Goal: Transaction & Acquisition: Purchase product/service

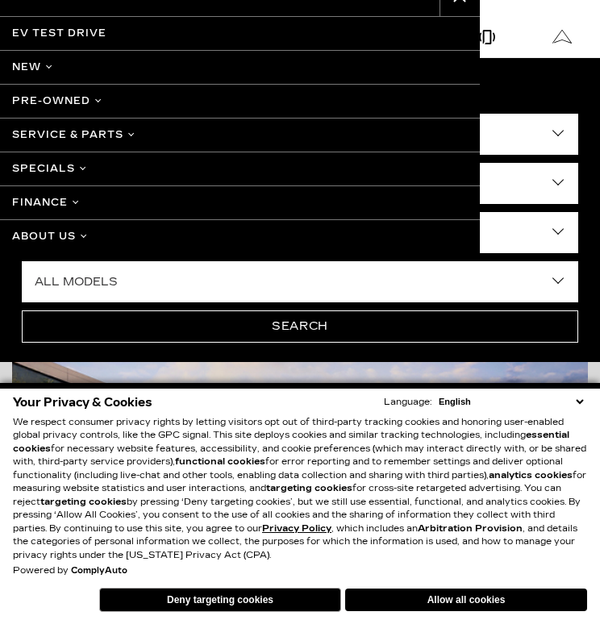
click at [81, 98] on link "Pre-Owned" at bounding box center [240, 101] width 480 height 34
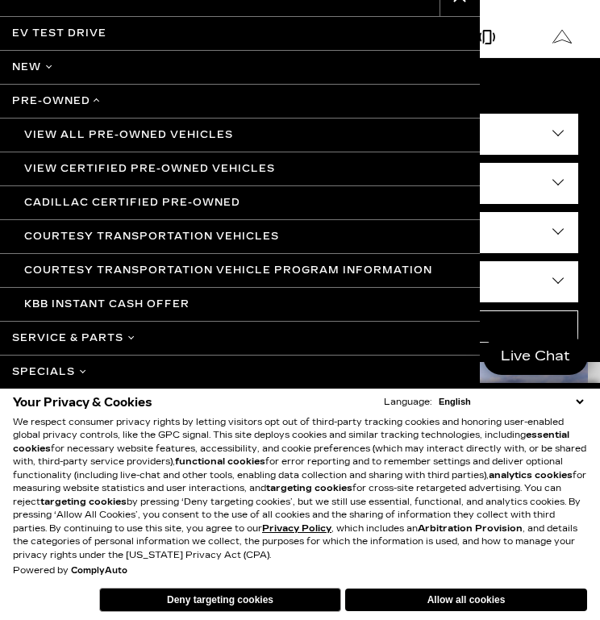
click at [82, 127] on link "View All Pre-Owned Vehicles" at bounding box center [240, 135] width 480 height 34
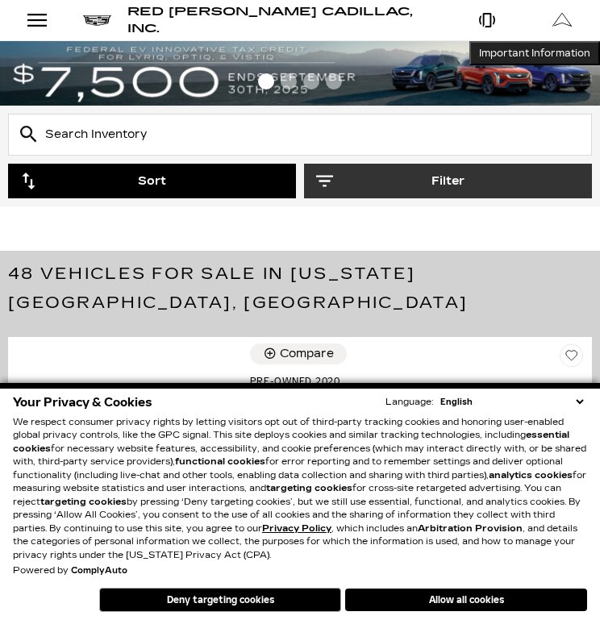
click at [228, 182] on button "Sort" at bounding box center [152, 181] width 288 height 35
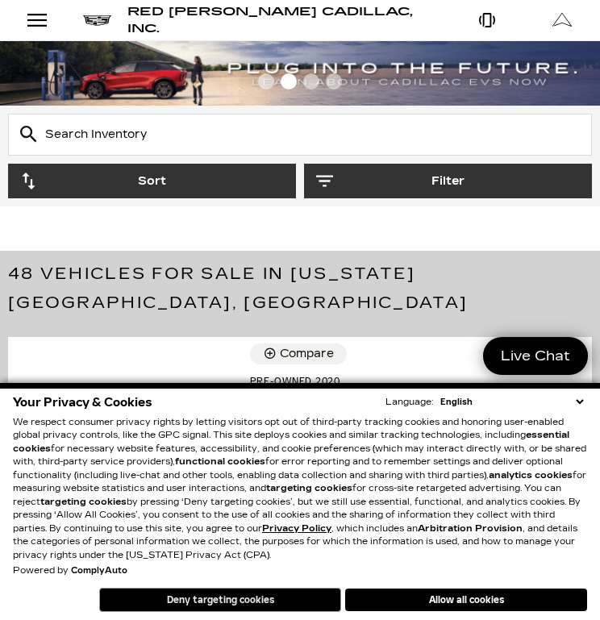
click at [294, 604] on button "Deny targeting cookies" at bounding box center [220, 600] width 242 height 24
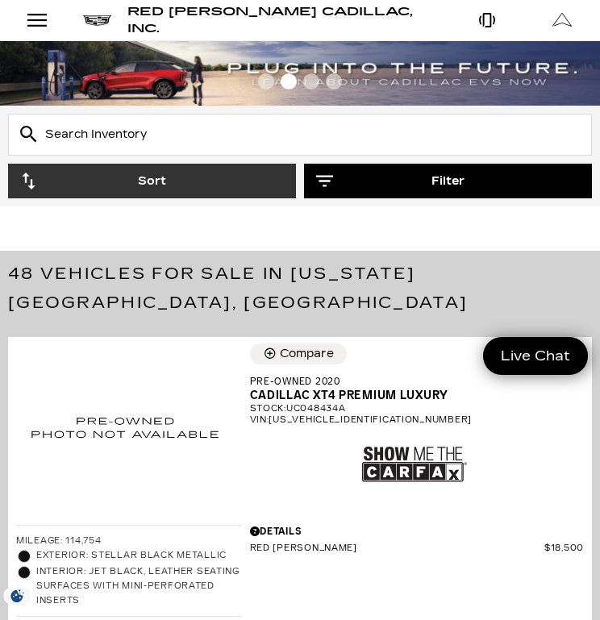
click at [409, 177] on button "Filter" at bounding box center [448, 181] width 288 height 35
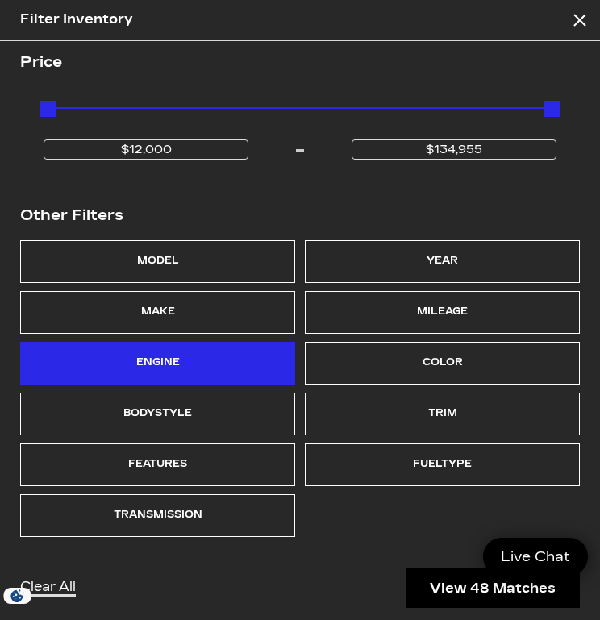
scroll to position [172, 0]
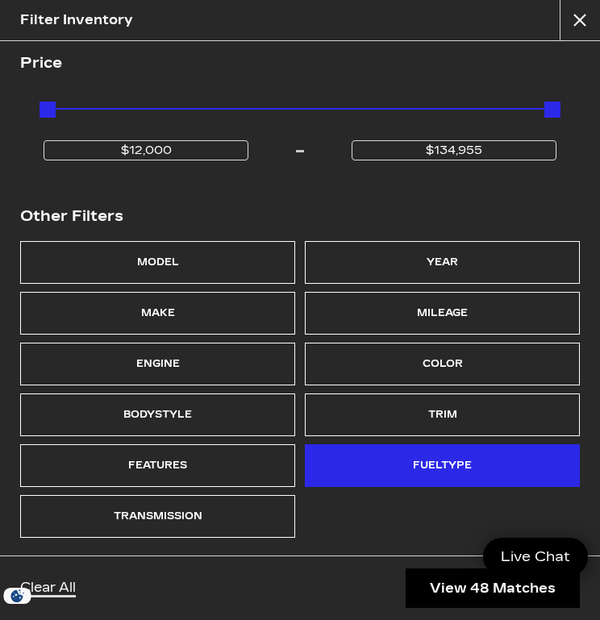
click at [330, 449] on div "Fueltype" at bounding box center [442, 465] width 275 height 43
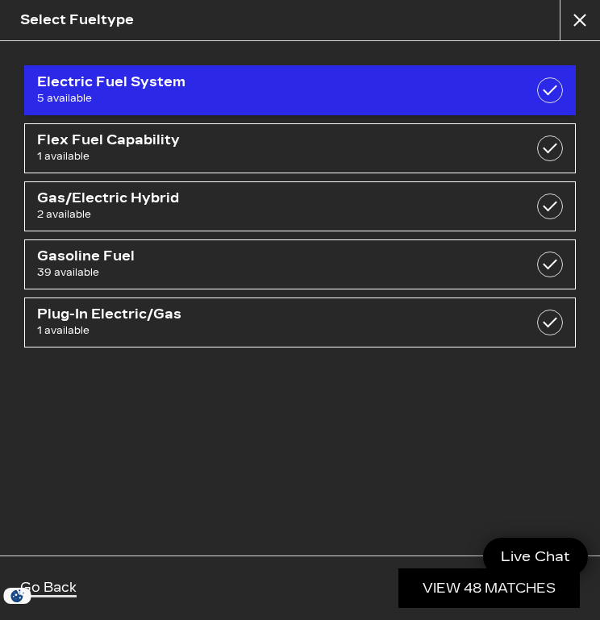
click at [301, 88] on span "Electric Fuel System" at bounding box center [260, 82] width 446 height 16
checkbox input "true"
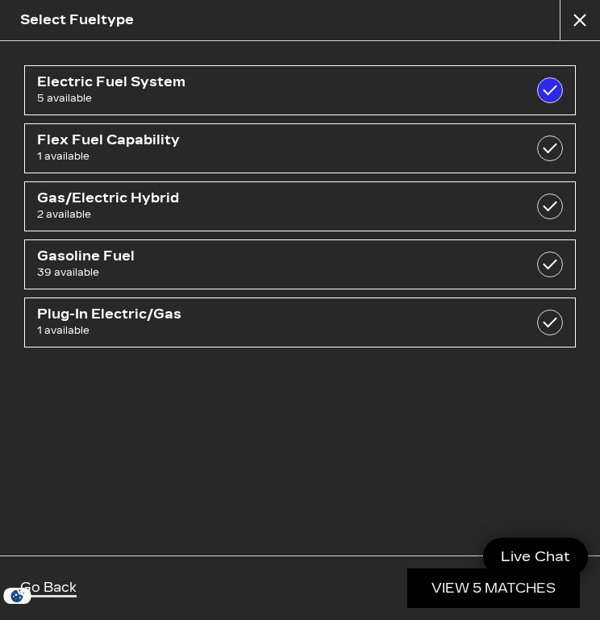
click at [435, 581] on link "View 5 Matches" at bounding box center [493, 587] width 172 height 39
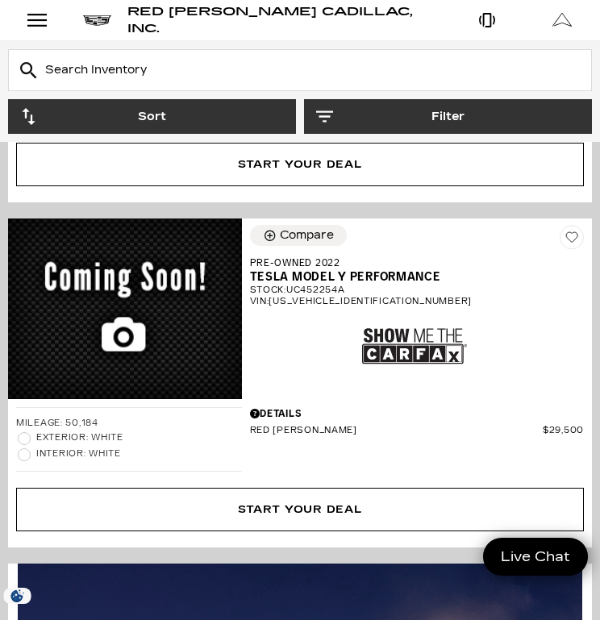
scroll to position [2710, 0]
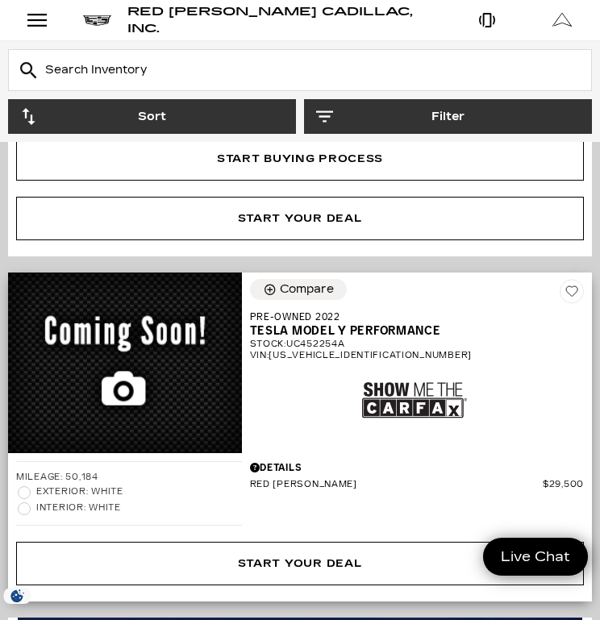
click at [338, 361] on div at bounding box center [415, 400] width 338 height 78
click at [271, 324] on span "Tesla Model Y Performance" at bounding box center [411, 331] width 322 height 15
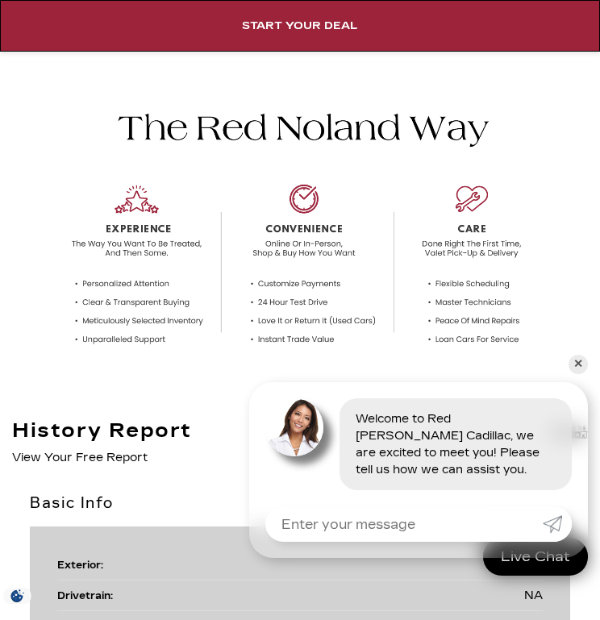
scroll to position [1069, 0]
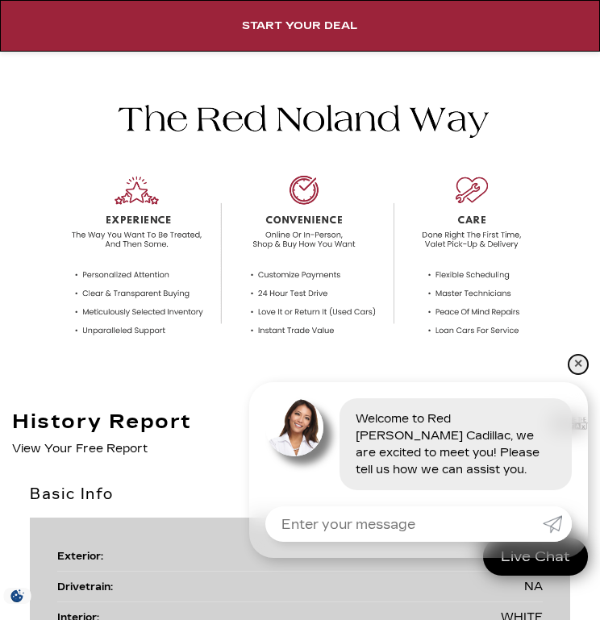
click at [574, 363] on link "✕" at bounding box center [577, 364] width 19 height 19
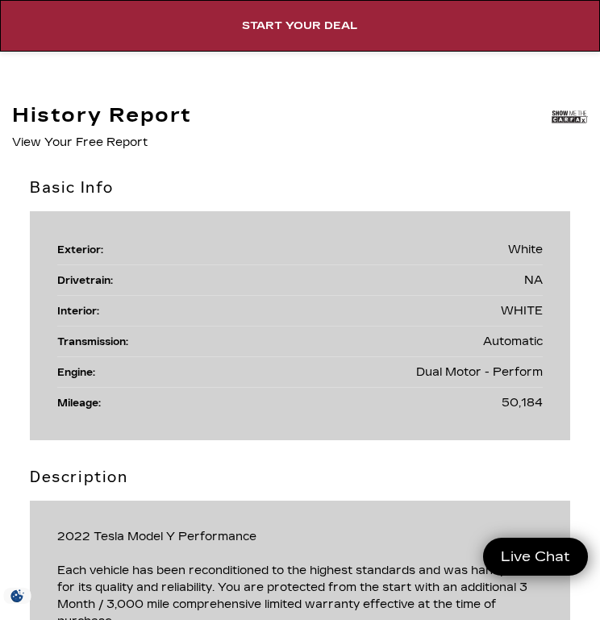
scroll to position [1372, 0]
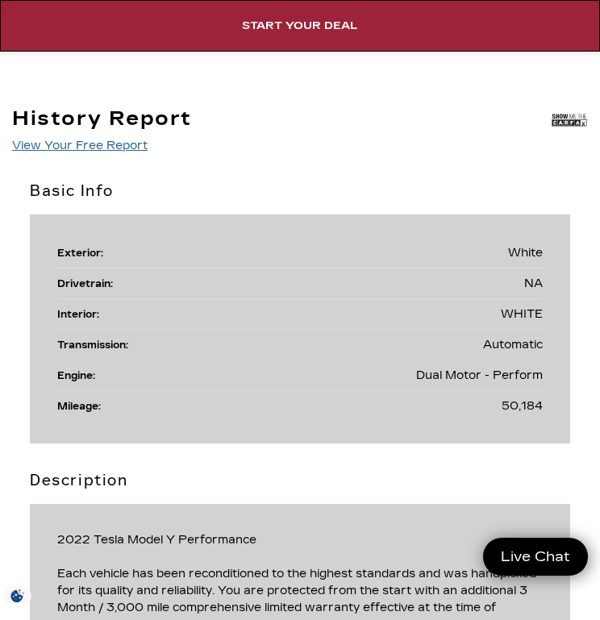
click at [126, 145] on link "View Your Free Report" at bounding box center [79, 146] width 135 height 14
